Goal: Task Accomplishment & Management: Complete application form

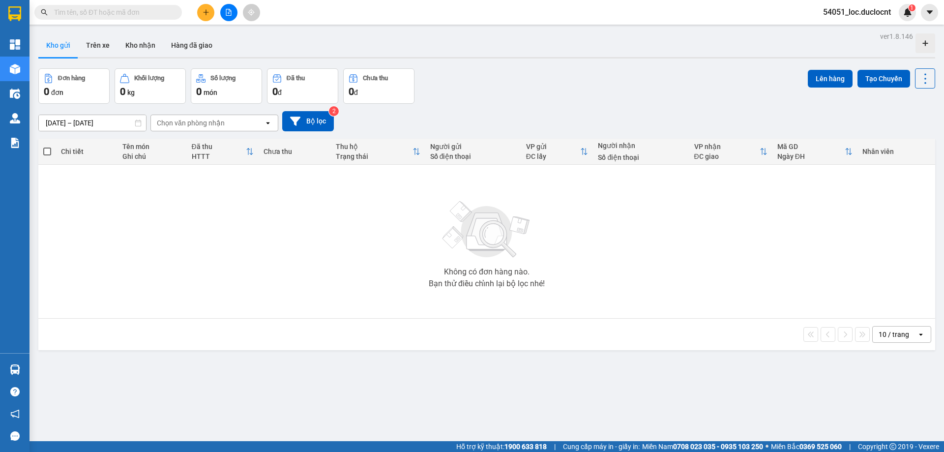
click at [211, 19] on div at bounding box center [229, 12] width 74 height 17
click at [208, 17] on button at bounding box center [205, 12] width 17 height 17
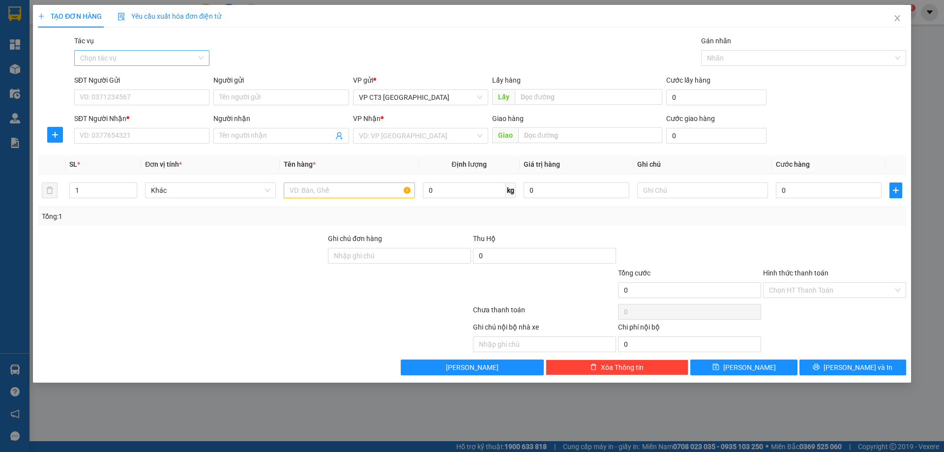
click at [169, 54] on input "Tác vụ" at bounding box center [138, 58] width 117 height 15
click at [145, 93] on div "Nhập hàng kho nhận" at bounding box center [141, 93] width 123 height 11
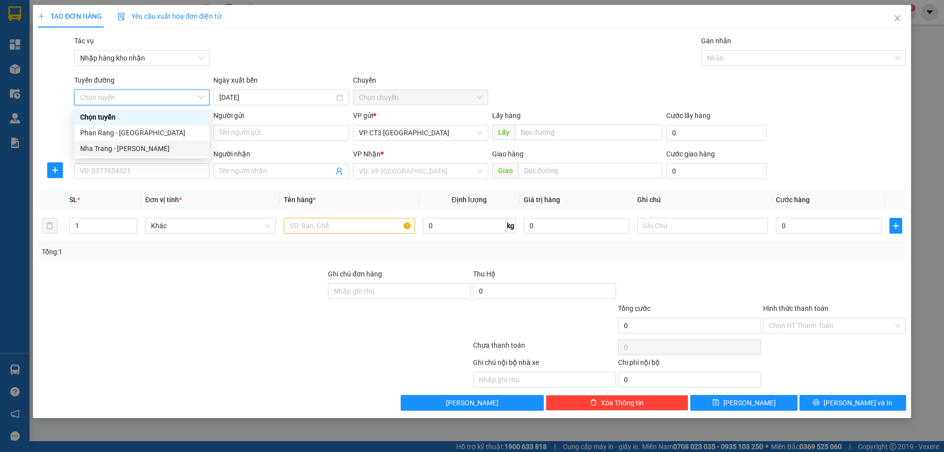
click at [145, 150] on div "Nha Trang - [PERSON_NAME]" at bounding box center [141, 148] width 123 height 11
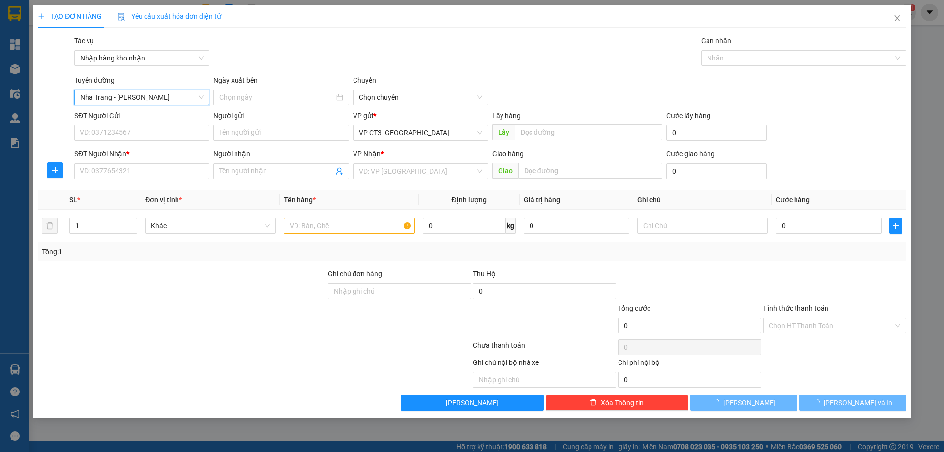
type input "[DATE]"
click at [377, 98] on span "04:30" at bounding box center [420, 97] width 123 height 15
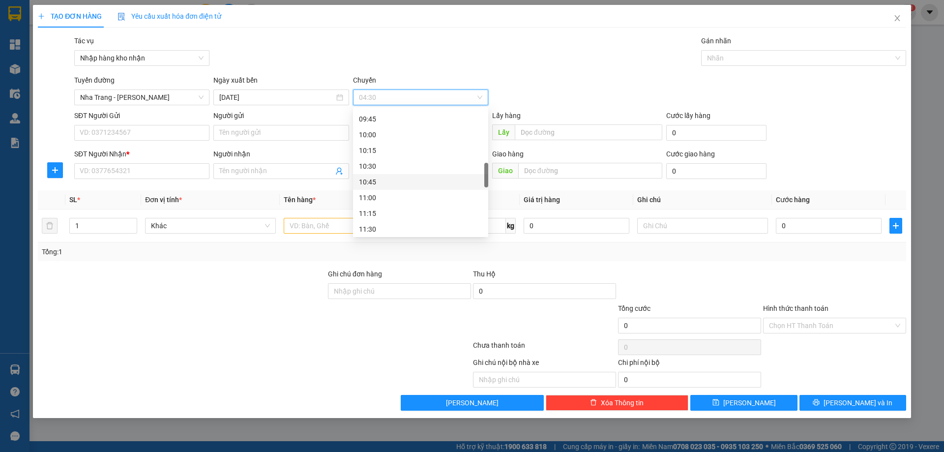
scroll to position [246, 0]
click at [405, 143] on div "08:30" at bounding box center [420, 138] width 123 height 11
click at [716, 64] on div "Nhãn" at bounding box center [803, 58] width 205 height 16
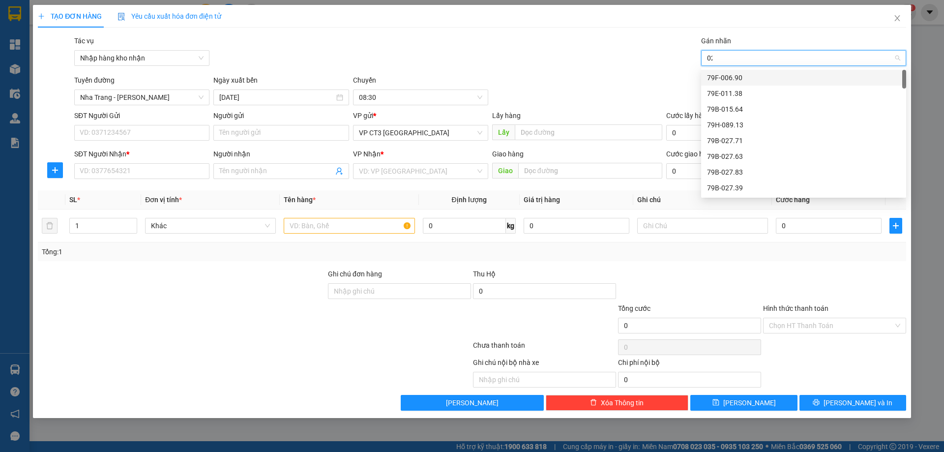
type input "028"
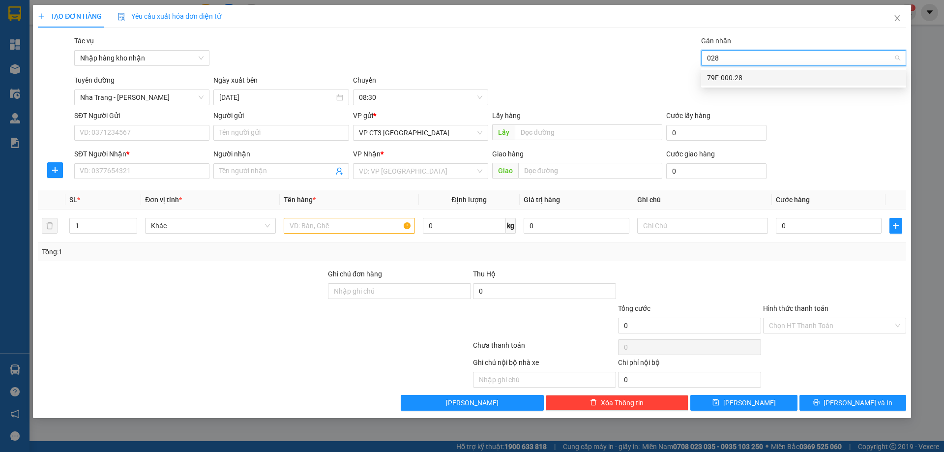
click at [725, 76] on div "79F-000.28" at bounding box center [803, 77] width 193 height 11
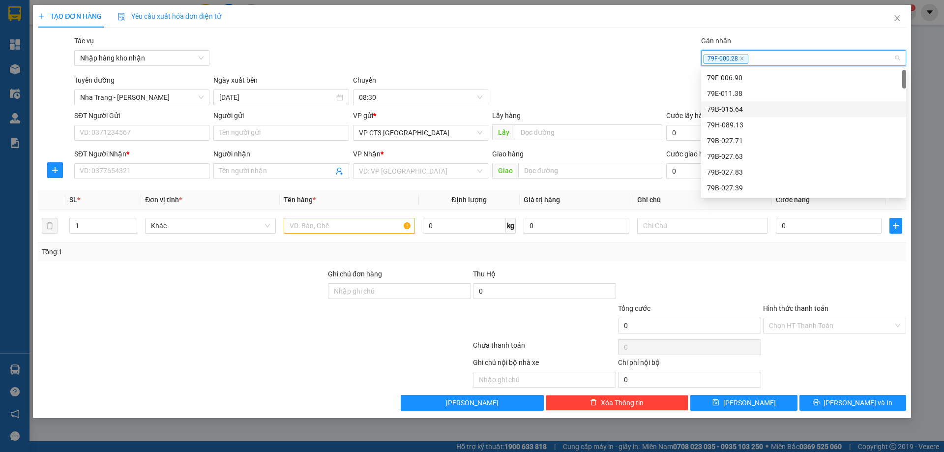
click at [604, 72] on div "Transit Pickup Surcharge Ids Transit Deliver Surcharge Ids Transit Deliver Surc…" at bounding box center [472, 222] width 869 height 375
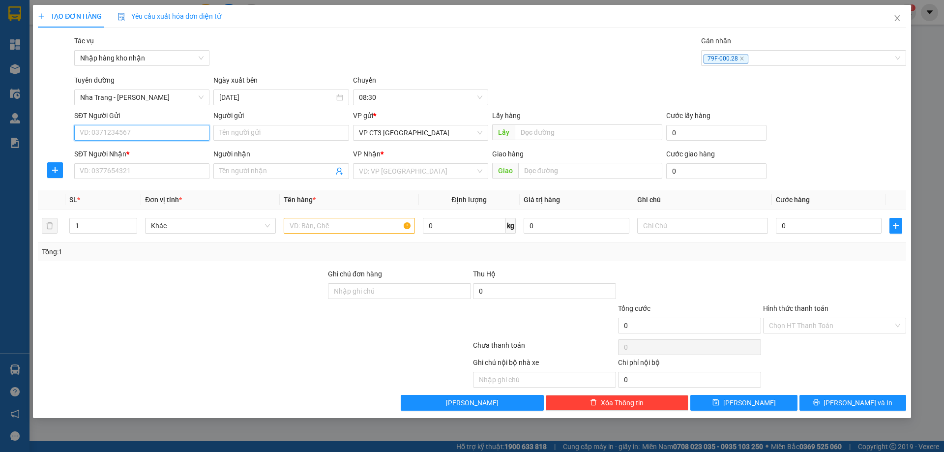
click at [171, 132] on input "SĐT Người Gửi" at bounding box center [141, 133] width 135 height 16
type input "0795585588"
click at [171, 154] on div "0795585588 - [GEOGRAPHIC_DATA]" at bounding box center [141, 152] width 123 height 11
type input "Ngư Cụ [PERSON_NAME]"
type input "0868999148"
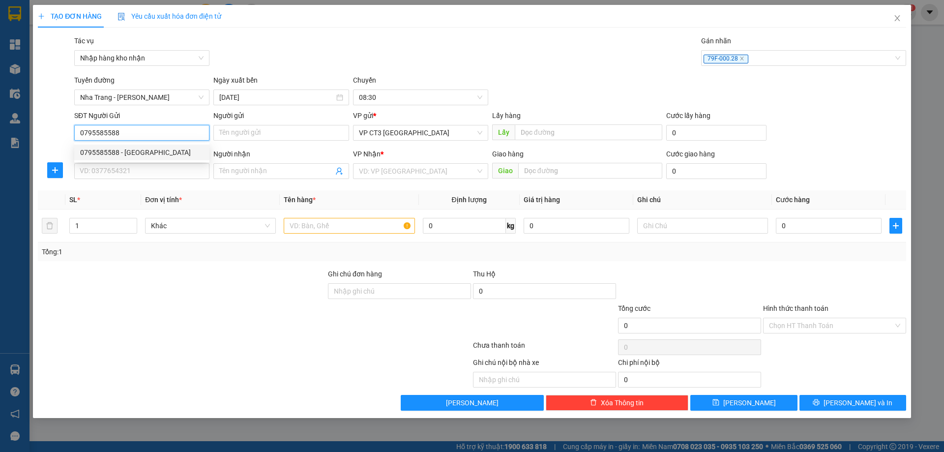
type input "[PERSON_NAME] PR"
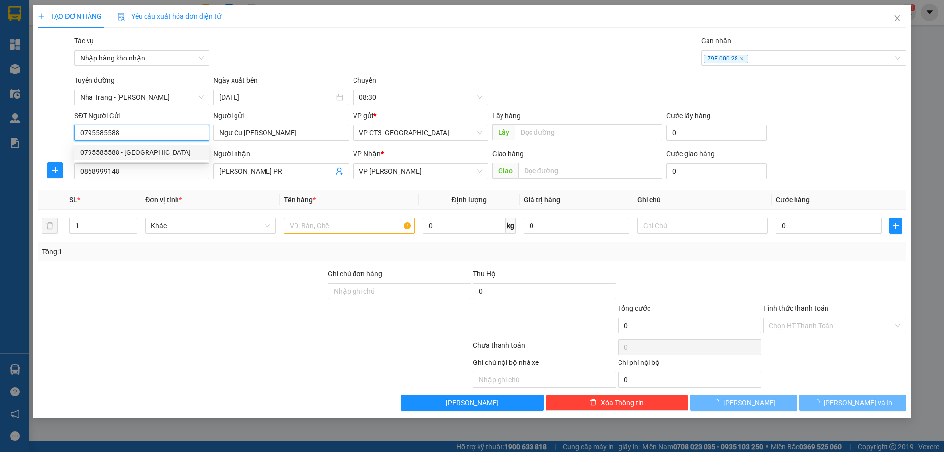
type input "40.000"
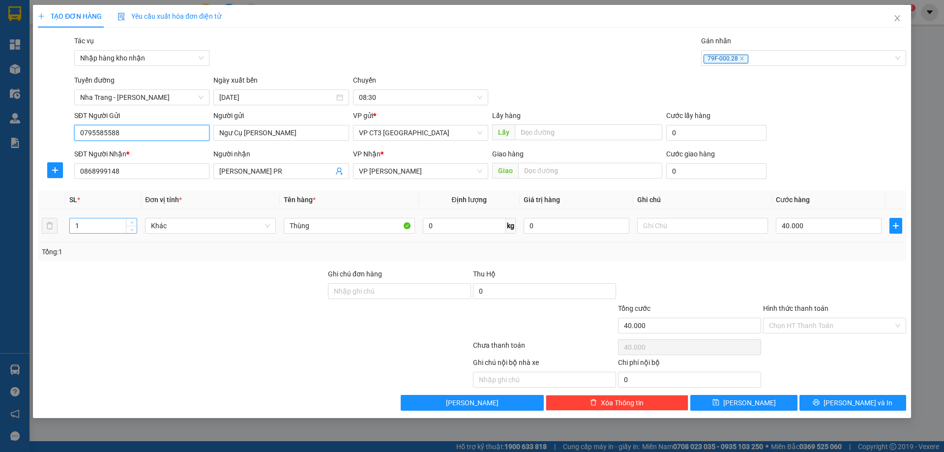
type input "0795585588"
drag, startPoint x: 112, startPoint y: 219, endPoint x: 79, endPoint y: 224, distance: 32.8
click at [79, 224] on input "1" at bounding box center [103, 225] width 67 height 15
drag, startPoint x: 82, startPoint y: 224, endPoint x: 61, endPoint y: 225, distance: 20.7
click at [61, 225] on tr "1 Khác Thùng 0 kg 0 40.000" at bounding box center [472, 226] width 869 height 33
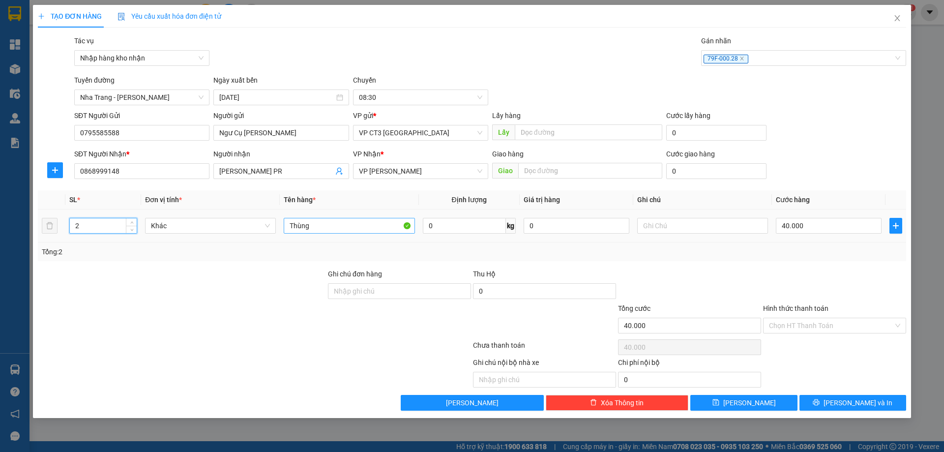
type input "2"
drag, startPoint x: 344, startPoint y: 226, endPoint x: 228, endPoint y: 229, distance: 116.1
click at [228, 229] on tr "2 Khác Thùng 0 kg 0 40.000" at bounding box center [472, 226] width 869 height 33
type input "!"
type input "1 cuộn và 1 bị"
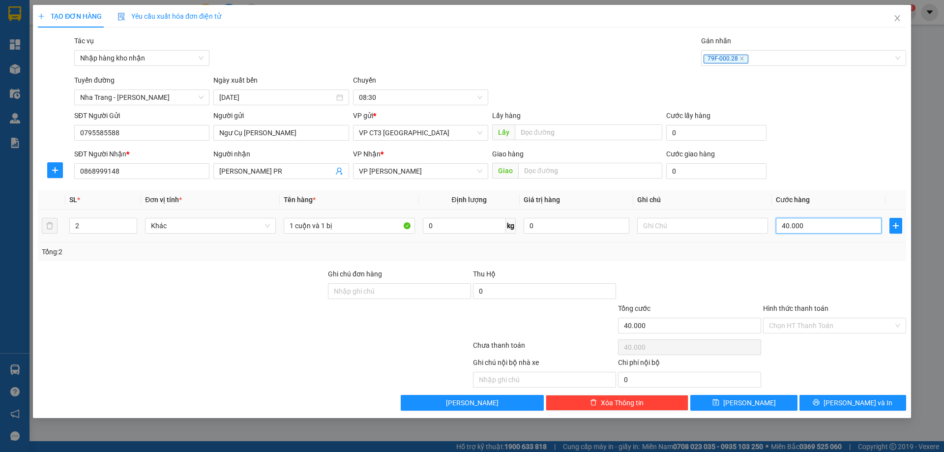
click at [791, 222] on input "40.000" at bounding box center [829, 226] width 106 height 16
type input "7"
type input "70"
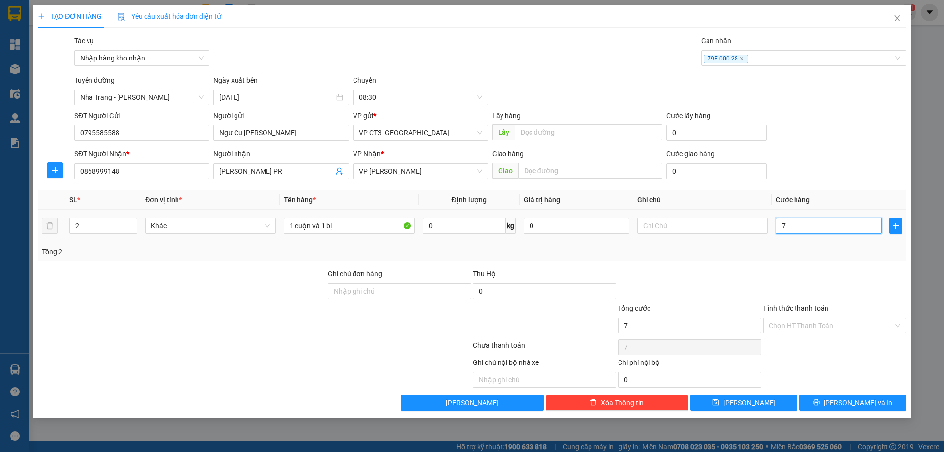
type input "70"
type input "700"
type input "7.000"
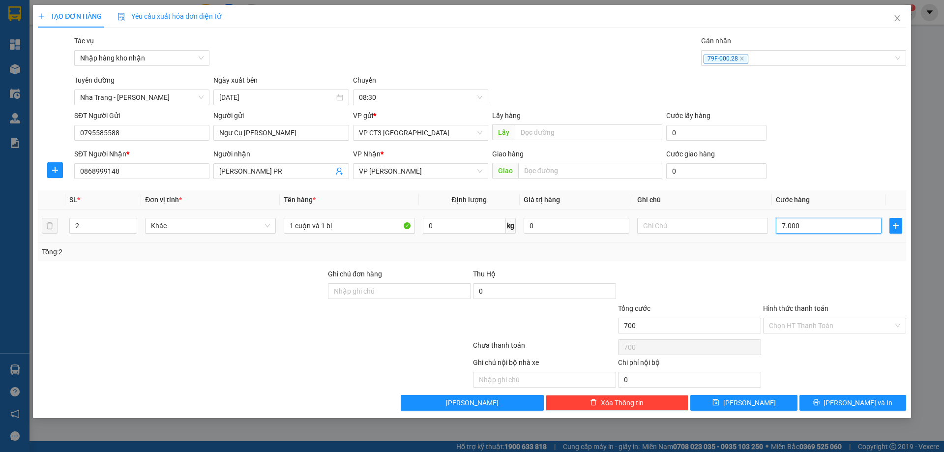
type input "7.000"
type input "70.000"
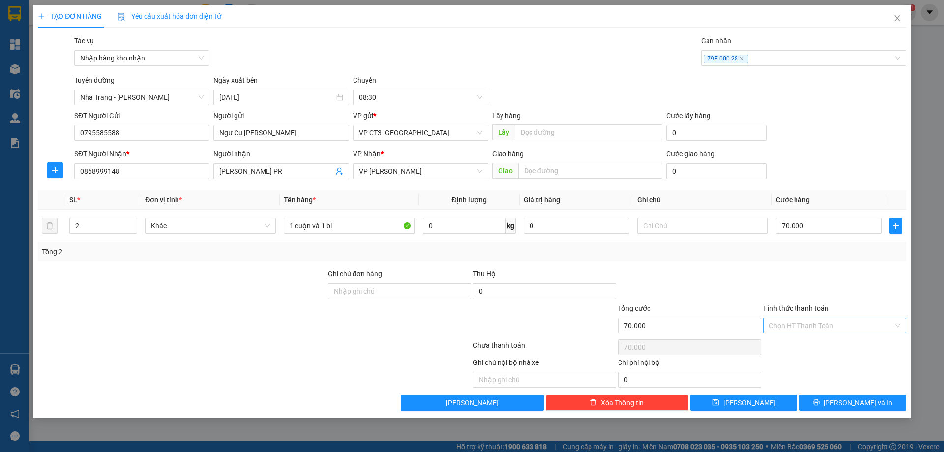
click at [842, 327] on input "Hình thức thanh toán" at bounding box center [831, 325] width 124 height 15
click at [835, 295] on div at bounding box center [834, 286] width 145 height 34
click at [539, 171] on input "text" at bounding box center [590, 171] width 144 height 16
type input "[PERSON_NAME]"
click at [844, 402] on button "[PERSON_NAME] và In" at bounding box center [853, 403] width 107 height 16
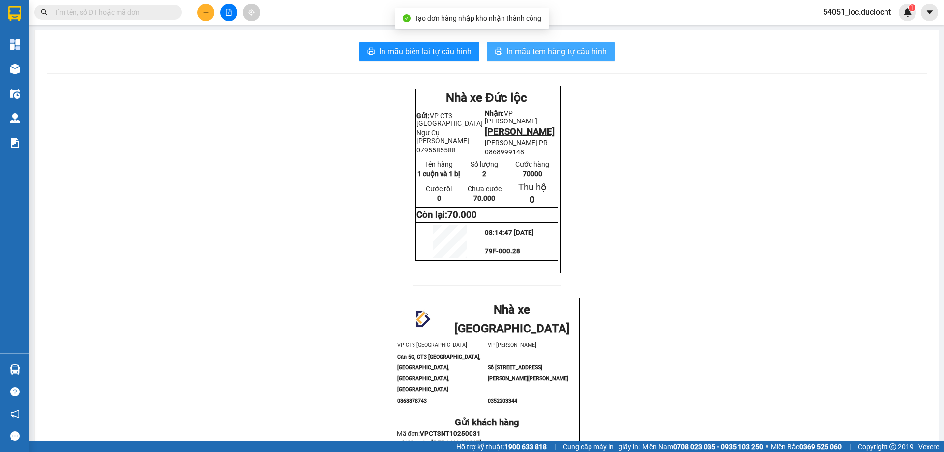
click at [575, 46] on span "In mẫu tem hàng tự cấu hình" at bounding box center [557, 51] width 100 height 12
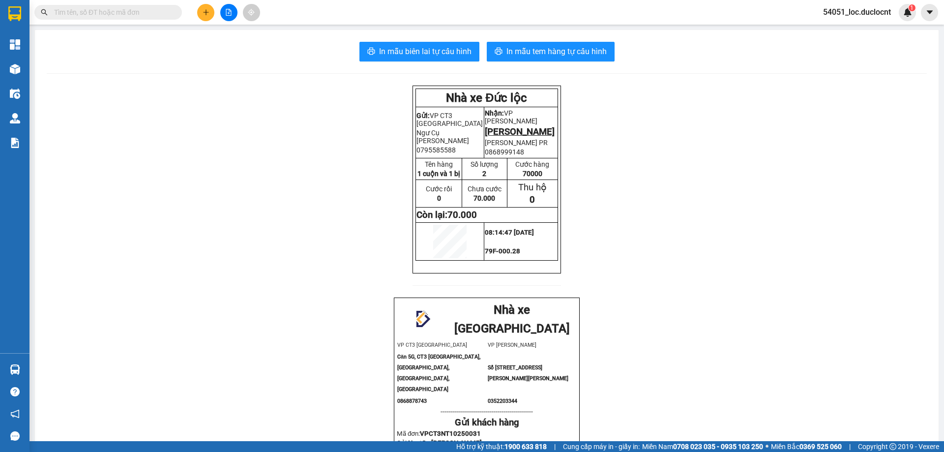
click at [204, 16] on button at bounding box center [205, 12] width 17 height 17
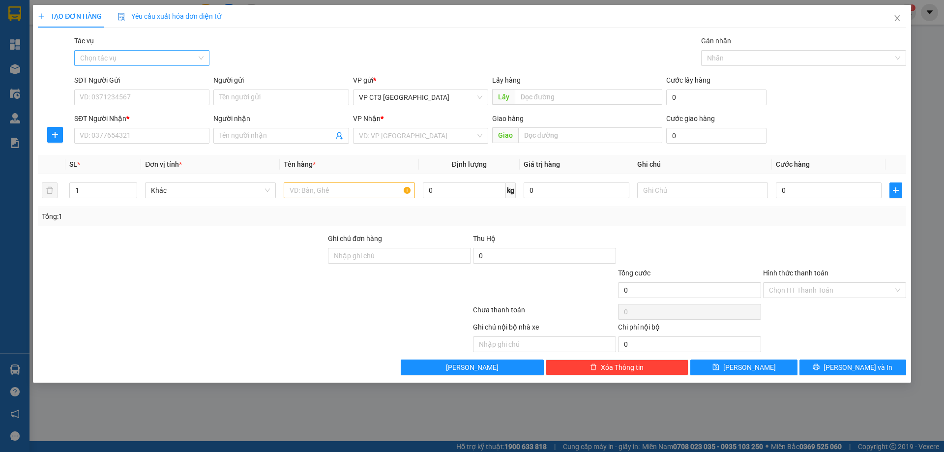
click at [171, 57] on input "Tác vụ" at bounding box center [138, 58] width 117 height 15
click at [146, 93] on div "Nhập hàng kho nhận" at bounding box center [141, 93] width 123 height 11
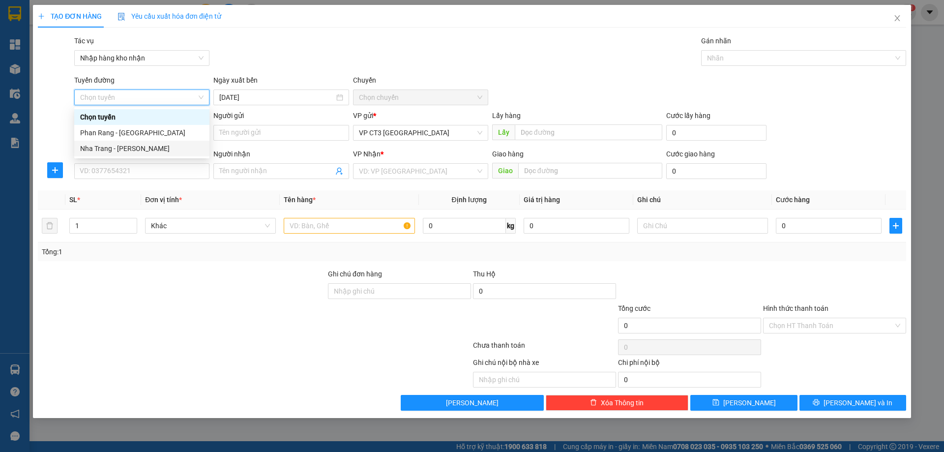
click at [164, 145] on div "Nha Trang - [PERSON_NAME]" at bounding box center [141, 148] width 123 height 11
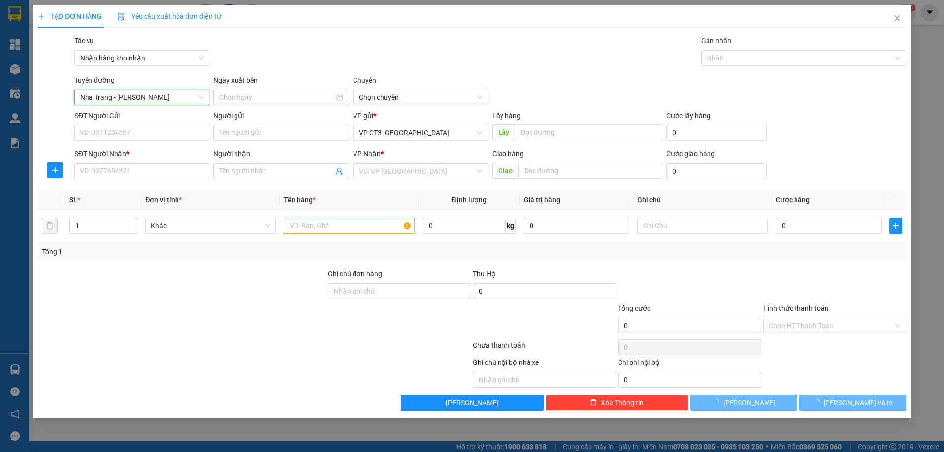
type input "[DATE]"
click at [409, 96] on span "04:30" at bounding box center [420, 97] width 123 height 15
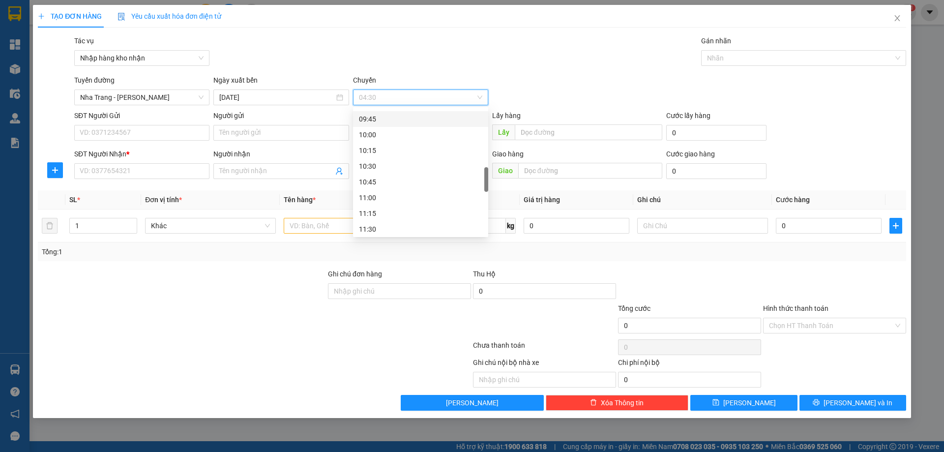
scroll to position [246, 0]
click at [384, 152] on div "08:45" at bounding box center [420, 154] width 123 height 11
click at [724, 59] on div at bounding box center [799, 58] width 190 height 12
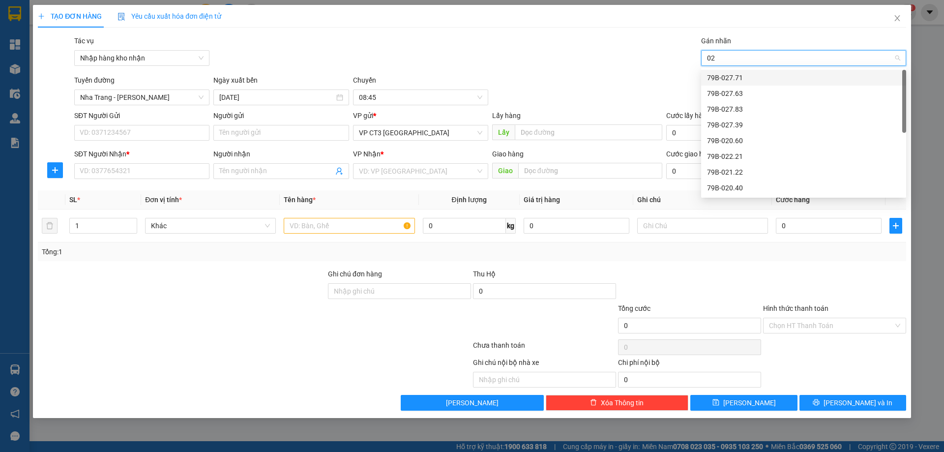
type input "028"
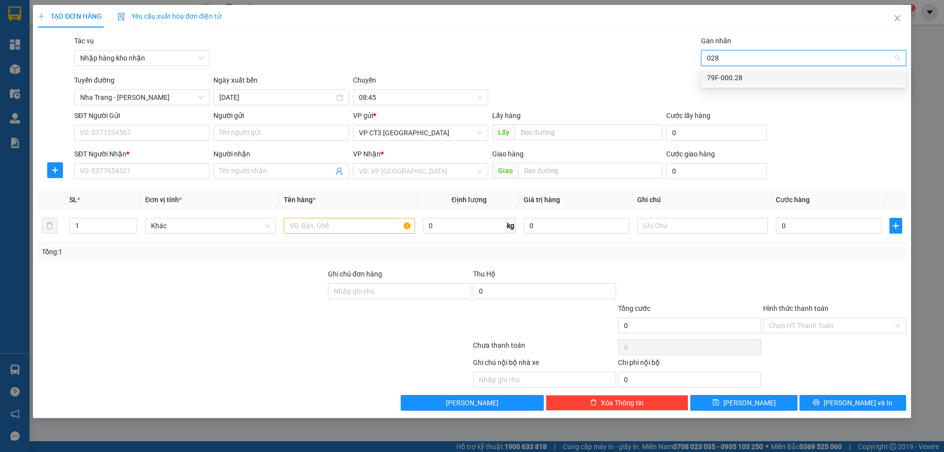
click at [728, 77] on div "79F-000.28" at bounding box center [803, 77] width 193 height 11
type input "vinh"
click at [752, 76] on div "Vĩnh- 0327582779" at bounding box center [803, 77] width 193 height 11
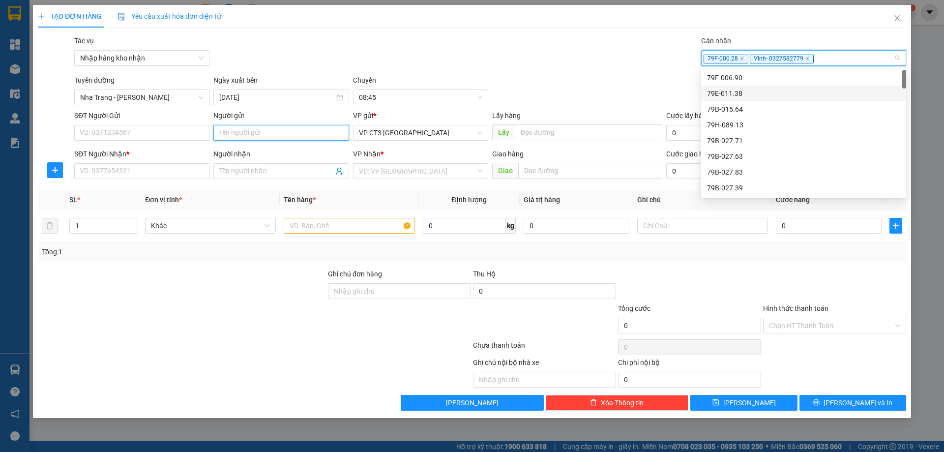
click at [245, 137] on input "Người gửi" at bounding box center [280, 133] width 135 height 16
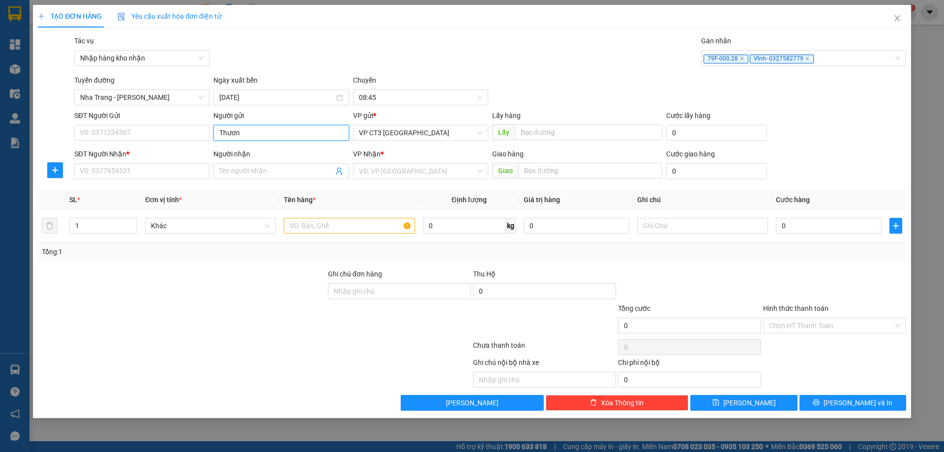
type input "Thương"
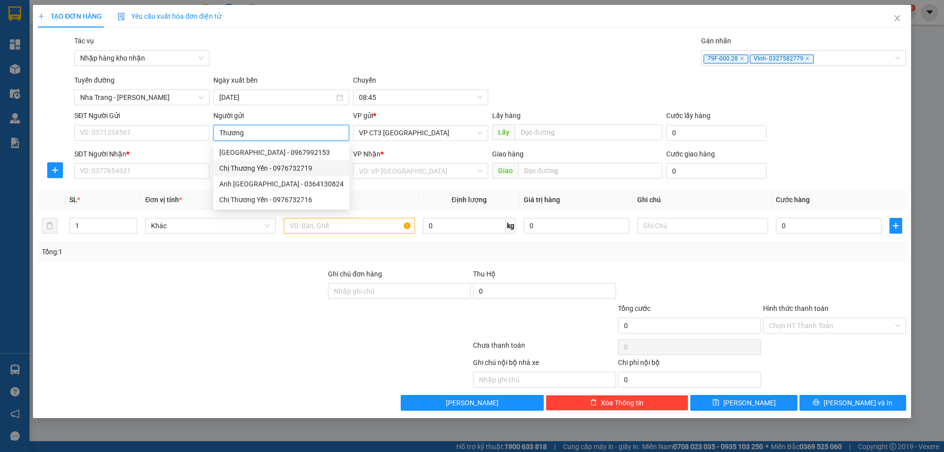
click at [312, 170] on div "Chị Thương Yến - 0976732719" at bounding box center [281, 168] width 124 height 11
type input "0976732719"
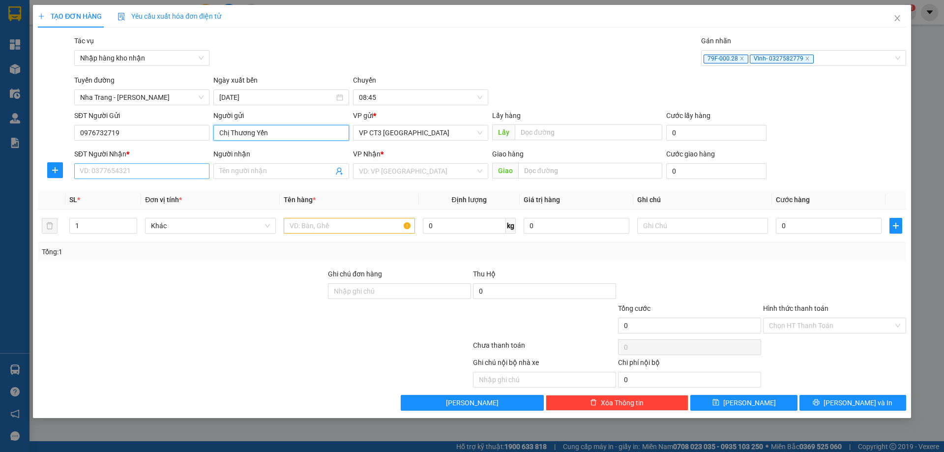
type input "Chị Thương Yến"
click at [177, 171] on input "SĐT Người Nhận *" at bounding box center [141, 171] width 135 height 16
click at [230, 169] on input "Người nhận" at bounding box center [276, 171] width 114 height 11
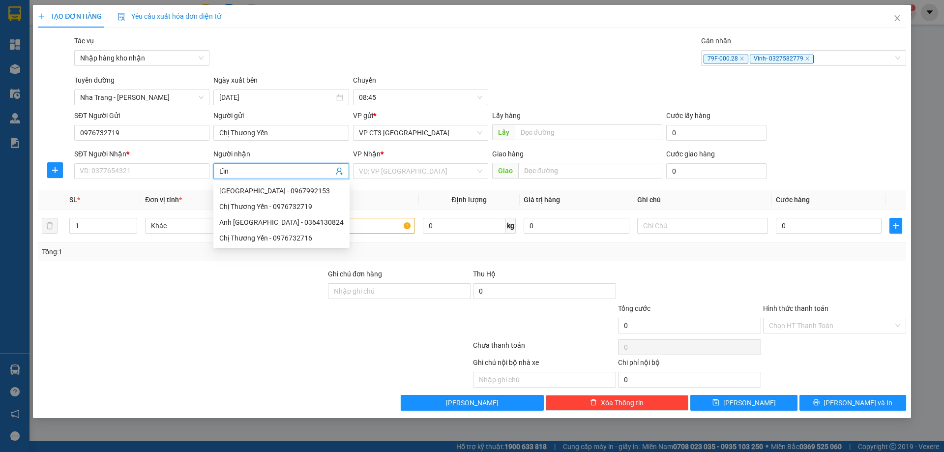
type input "Lĩnh"
click at [272, 192] on div "[GEOGRAPHIC_DATA] - 0862028779" at bounding box center [280, 190] width 123 height 11
type input "0862028779"
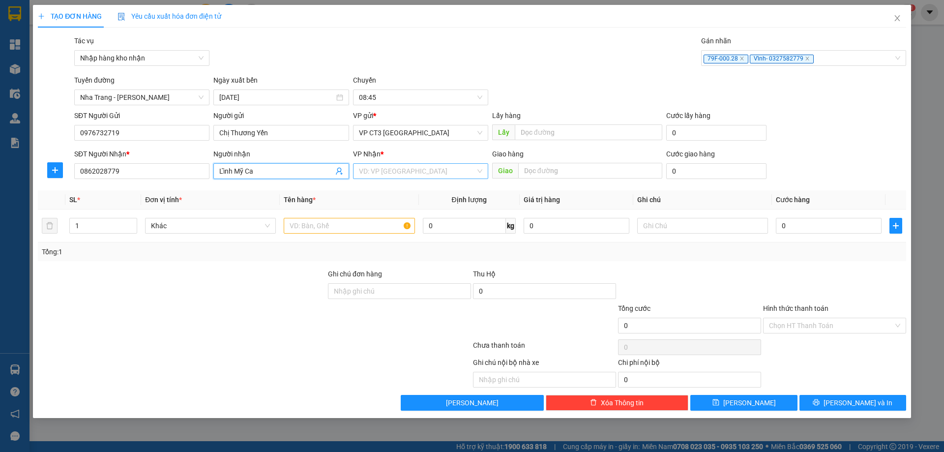
type input "Lĩnh Mỹ Ca"
click at [418, 171] on input "search" at bounding box center [417, 171] width 117 height 15
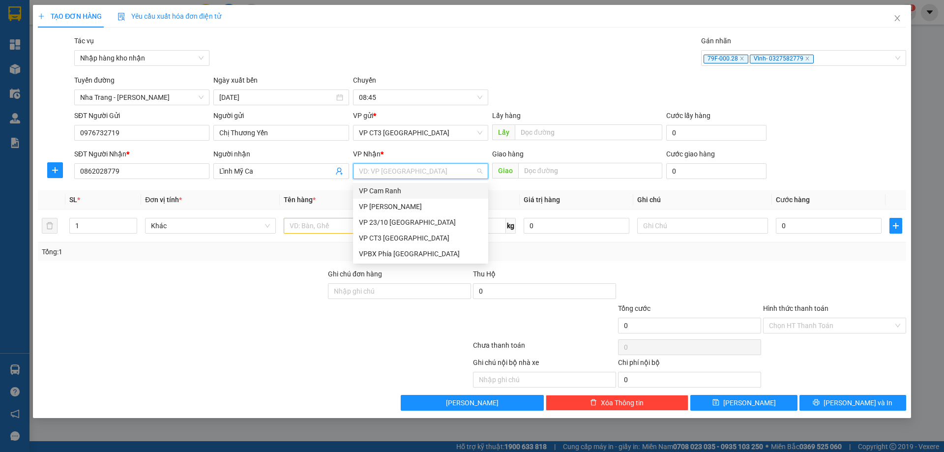
click at [416, 189] on div "VP Cam Ranh" at bounding box center [420, 190] width 123 height 11
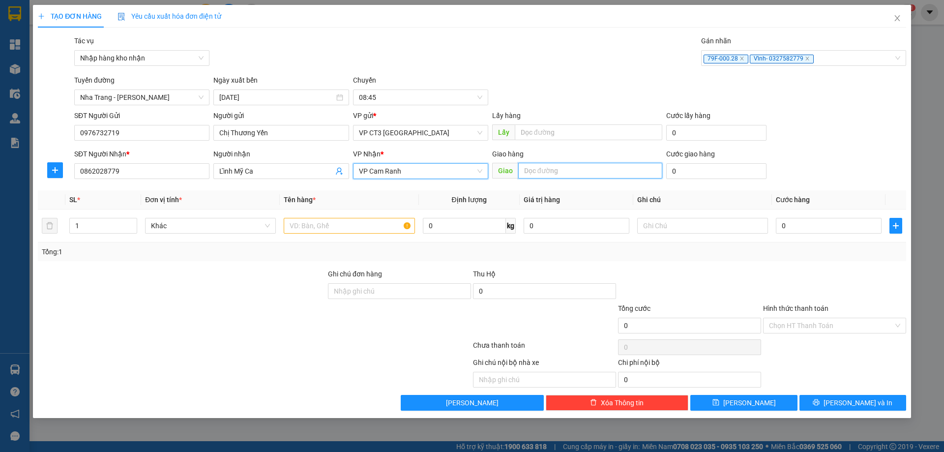
click at [551, 171] on input "text" at bounding box center [590, 171] width 144 height 16
type input "M"
type input "Ngã 3 Mỹ Ca"
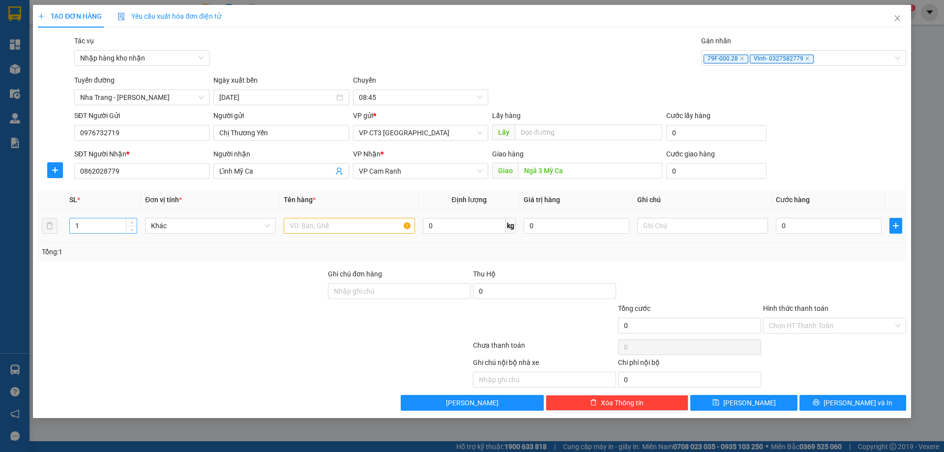
click at [84, 231] on input "1" at bounding box center [103, 225] width 67 height 15
type input "3"
click at [325, 225] on input "text" at bounding box center [349, 226] width 131 height 16
type input "Thùng"
click at [798, 224] on input "0" at bounding box center [829, 226] width 106 height 16
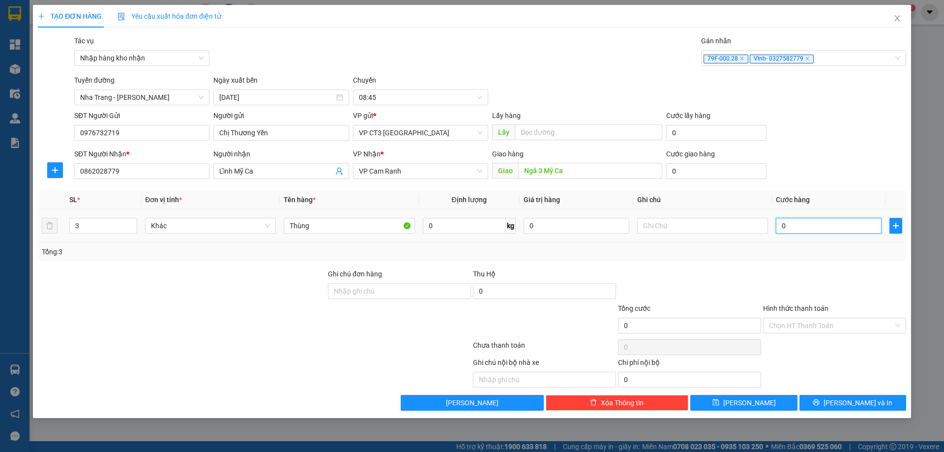
type input "1"
type input "12"
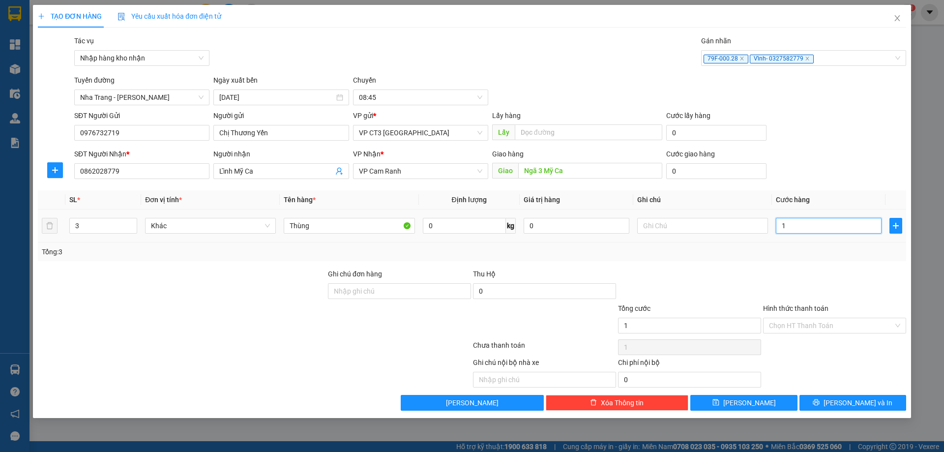
type input "12"
type input "120"
type input "1.200"
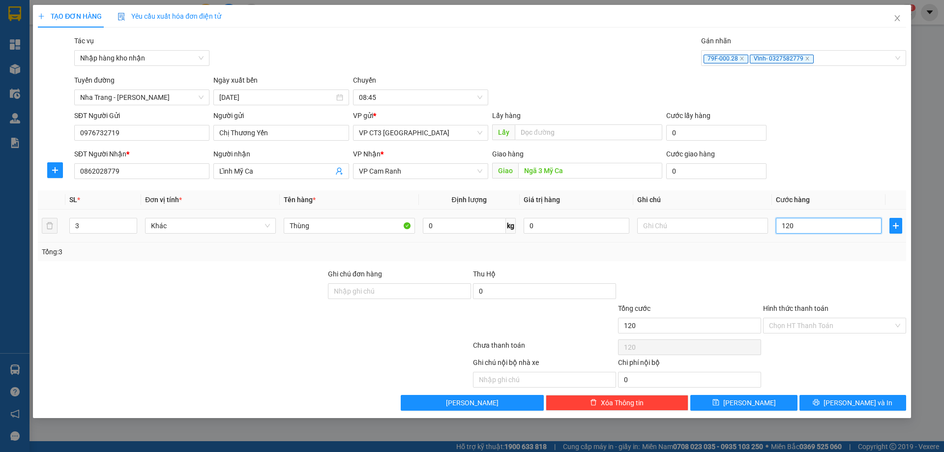
type input "1.200"
type input "12.000"
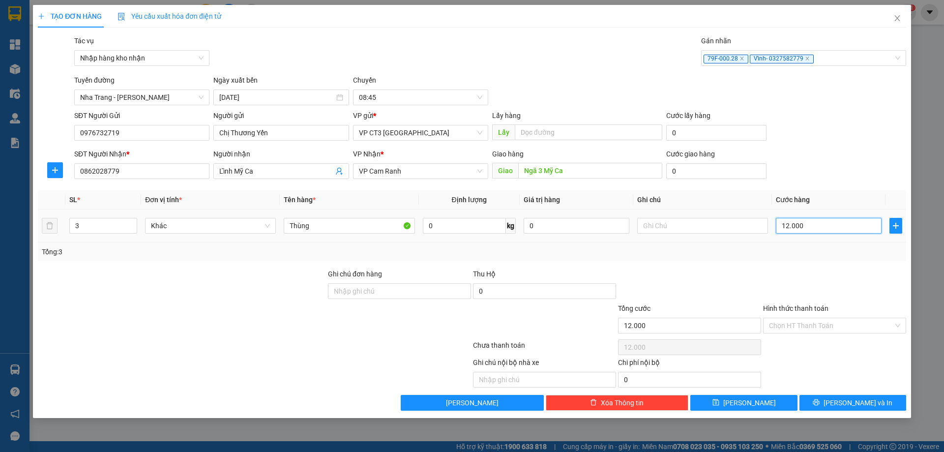
type input "120.000"
click at [845, 405] on span "[PERSON_NAME] và In" at bounding box center [858, 402] width 69 height 11
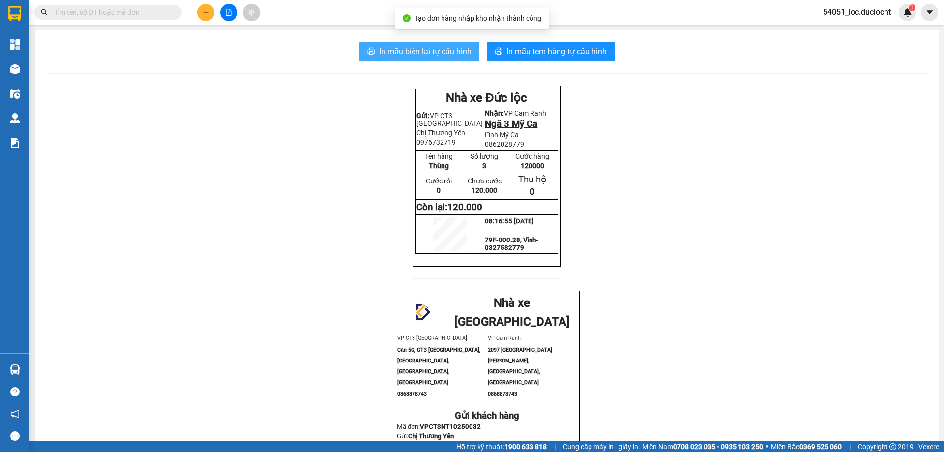
click at [426, 47] on span "In mẫu biên lai tự cấu hình" at bounding box center [425, 51] width 92 height 12
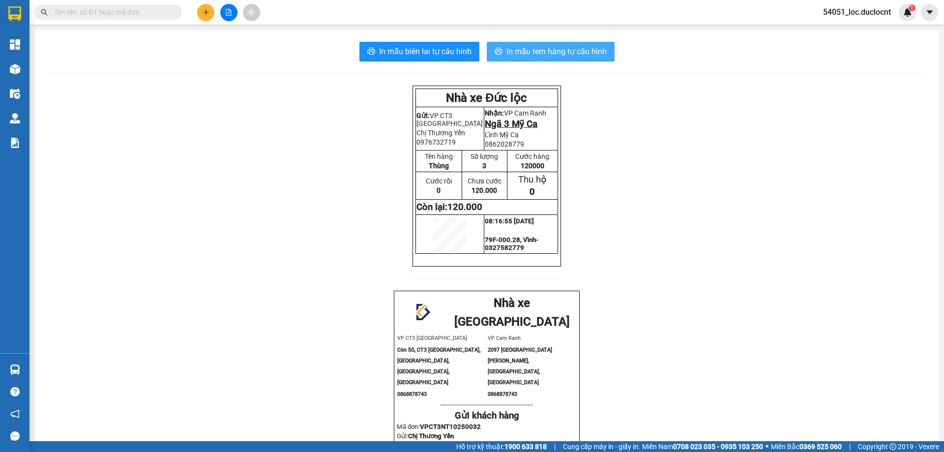
click at [563, 50] on span "In mẫu tem hàng tự cấu hình" at bounding box center [557, 51] width 100 height 12
